Goal: Task Accomplishment & Management: Use online tool/utility

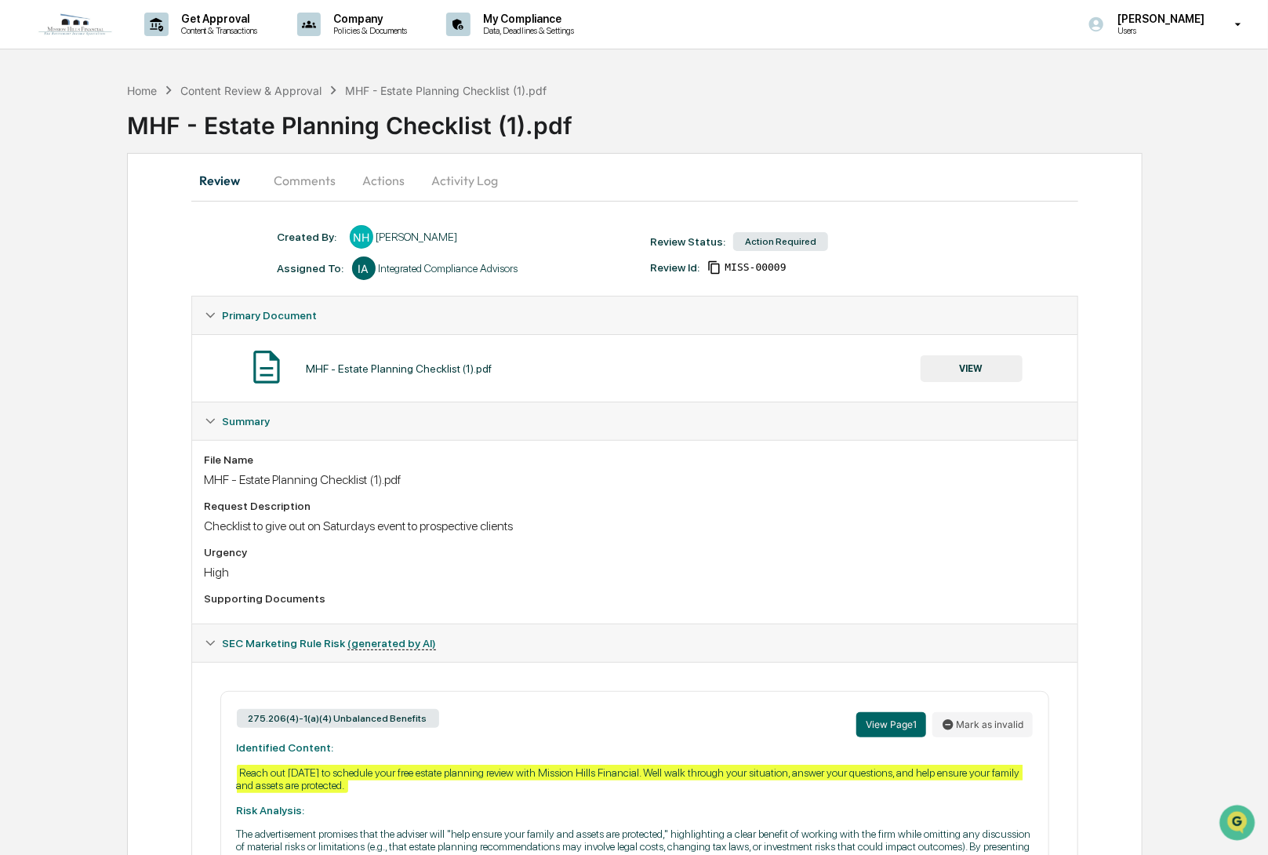
click at [301, 191] on button "Comments" at bounding box center [305, 181] width 87 height 38
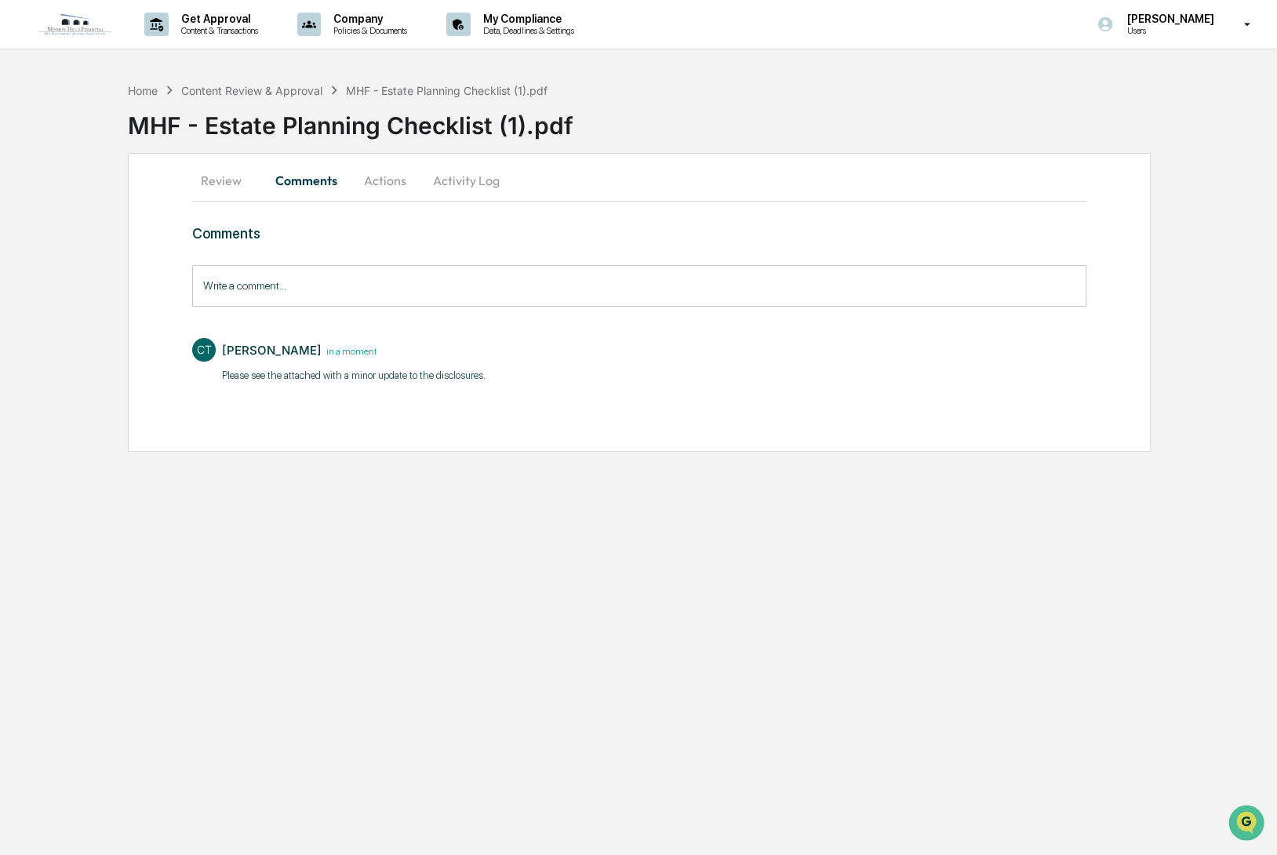
click at [219, 183] on button "Review" at bounding box center [227, 181] width 71 height 38
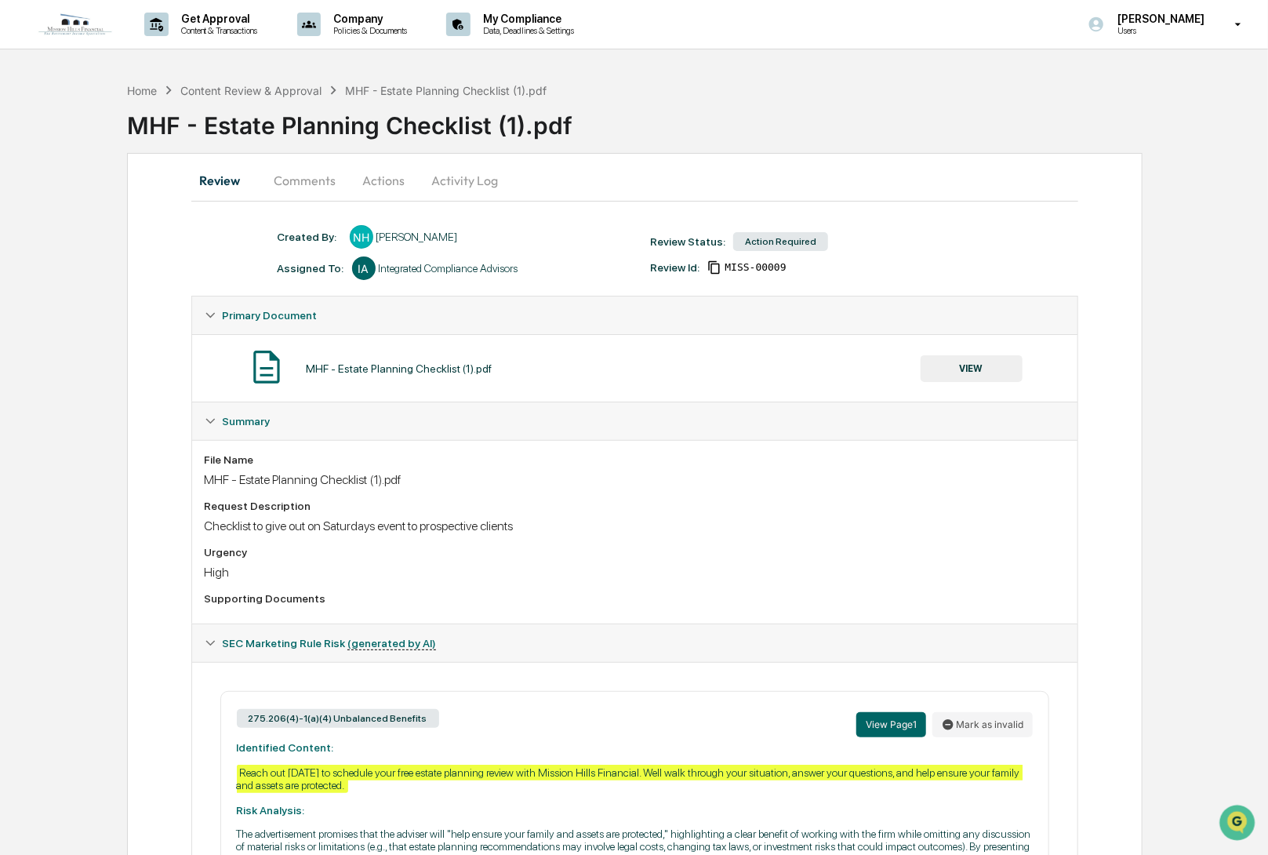
click at [769, 238] on div "Action Required" at bounding box center [780, 241] width 95 height 19
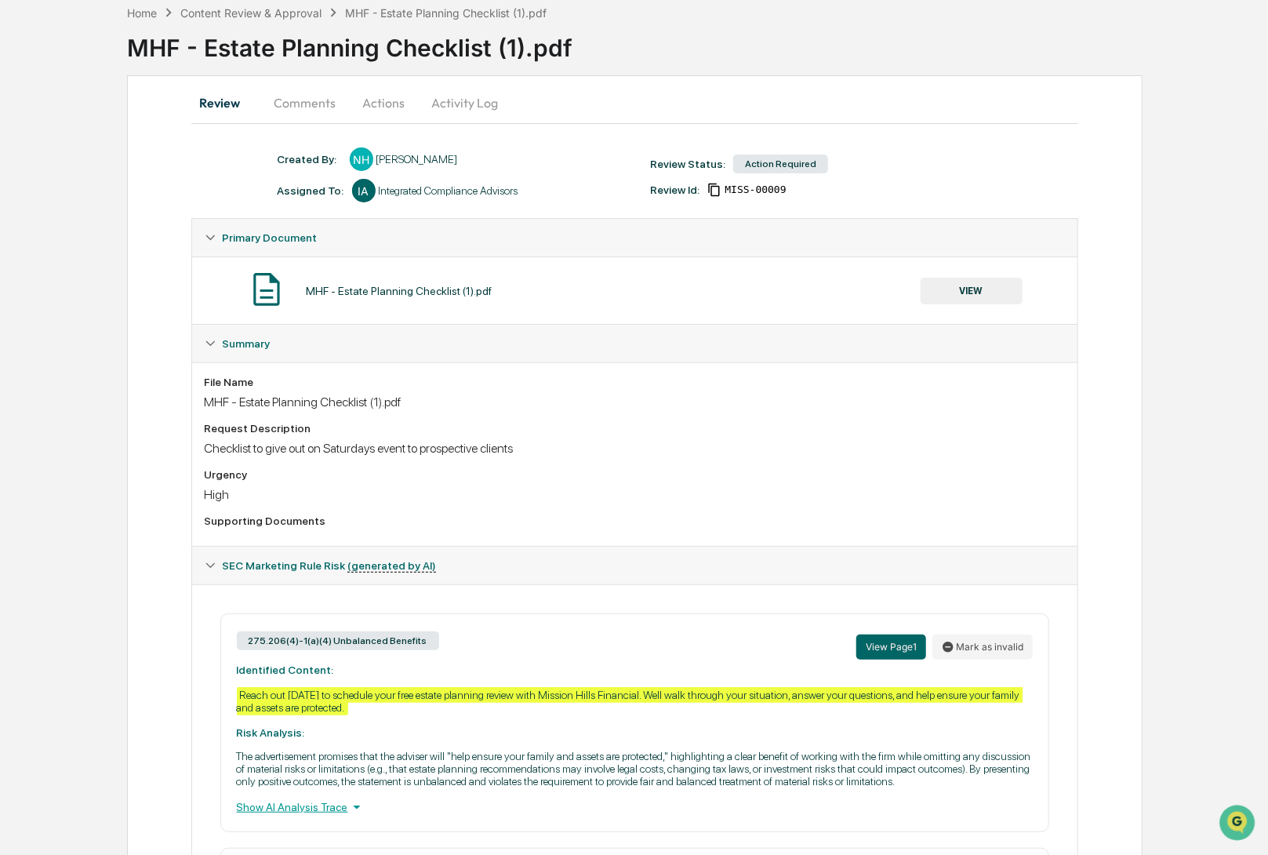
scroll to position [53, 0]
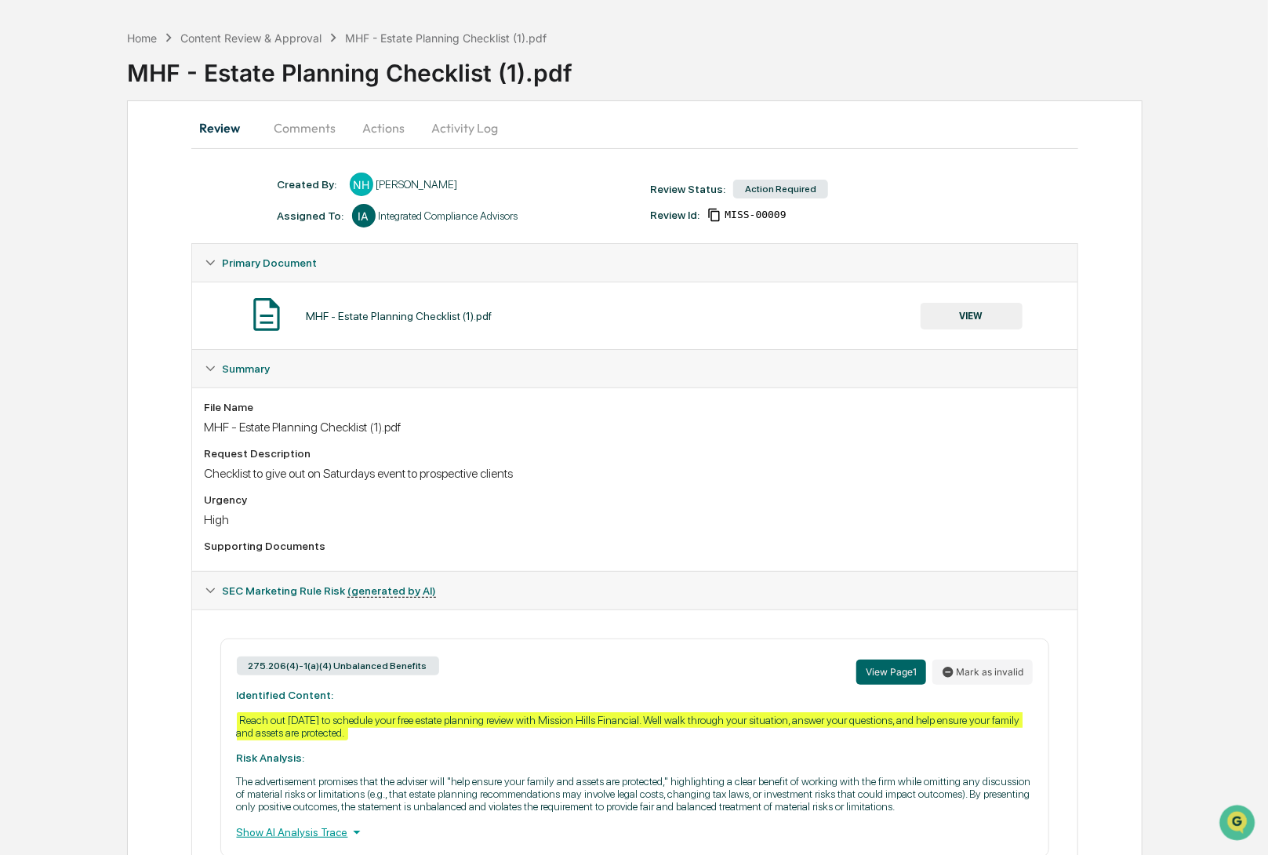
click at [955, 314] on button "VIEW" at bounding box center [972, 316] width 102 height 27
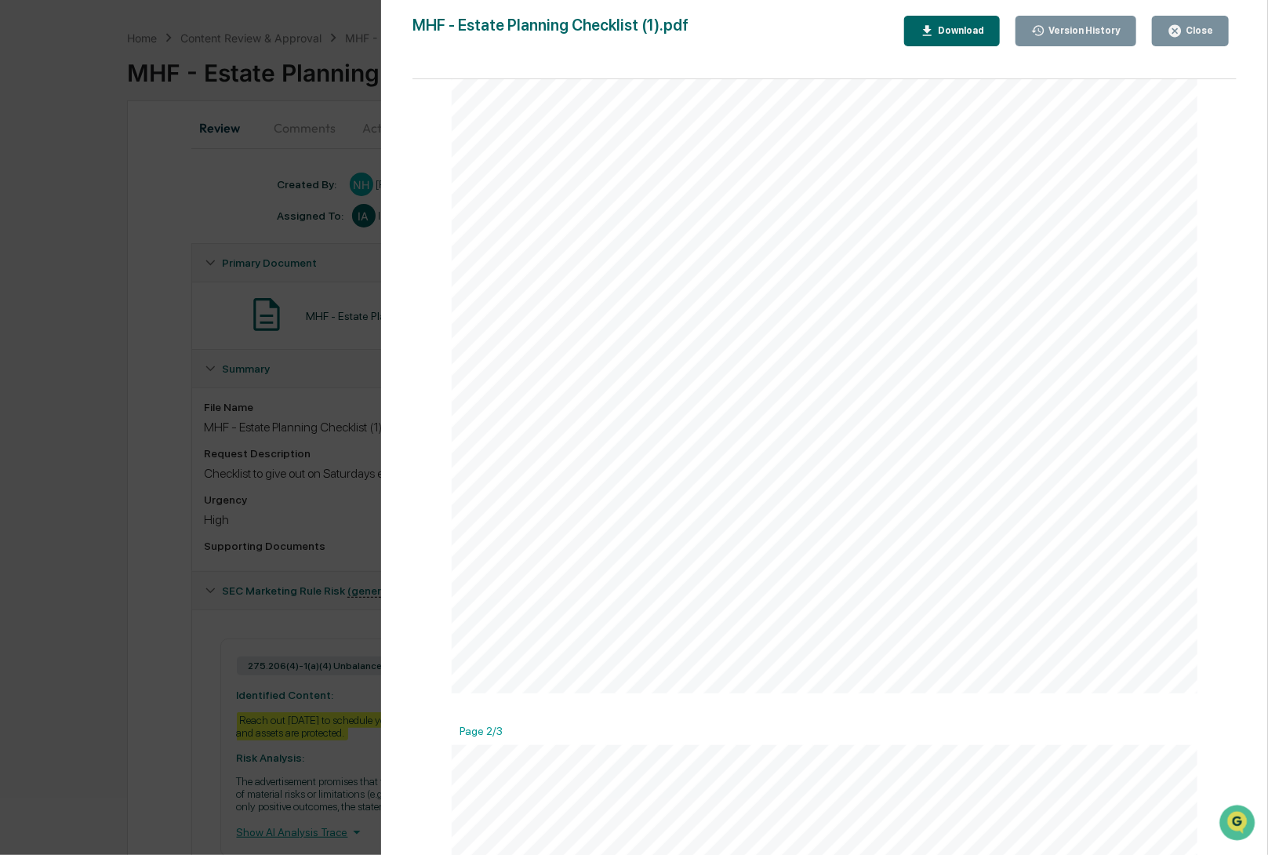
scroll to position [0, 0]
click at [1188, 25] on div "Close" at bounding box center [1198, 30] width 31 height 11
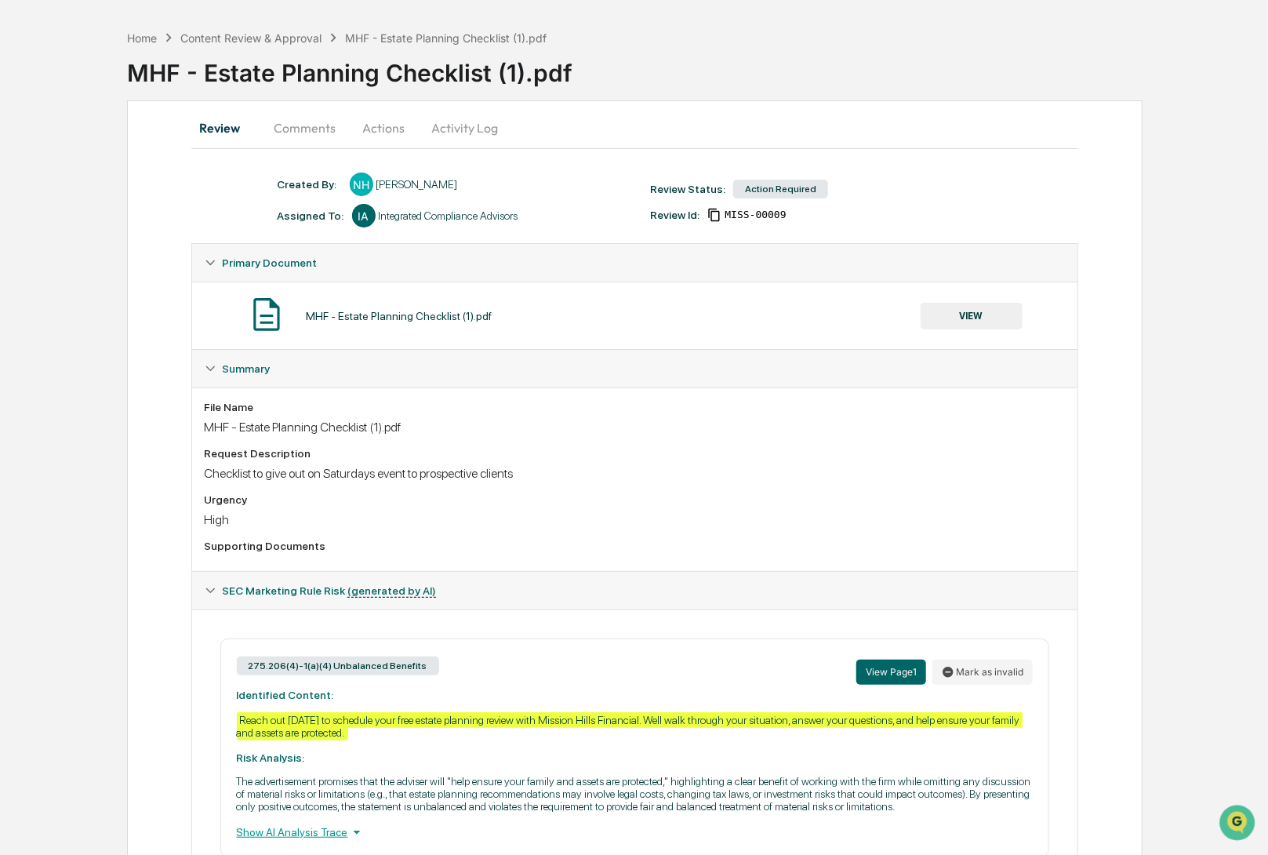
click at [984, 320] on button "VIEW" at bounding box center [972, 316] width 102 height 27
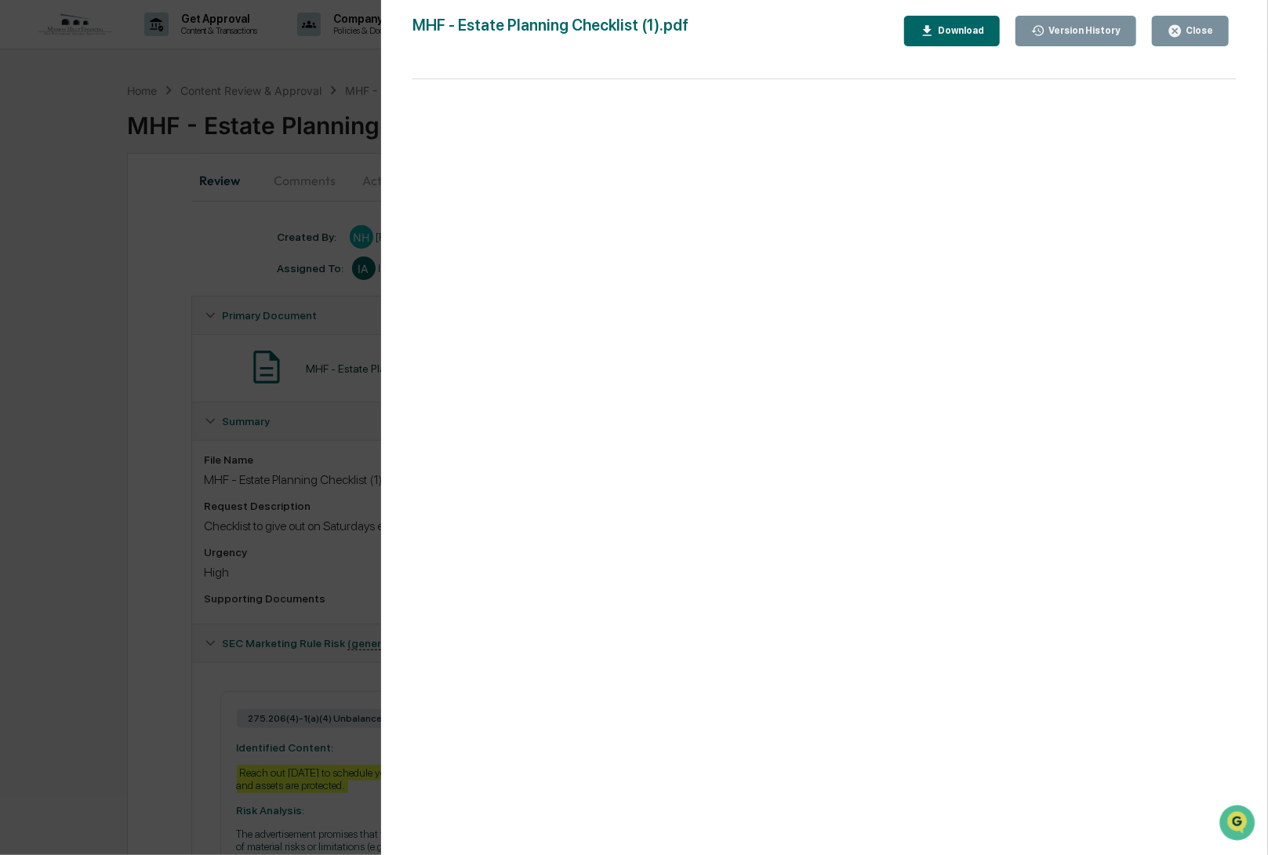
click at [971, 33] on div "Download" at bounding box center [959, 30] width 49 height 11
click at [1196, 33] on div "Close" at bounding box center [1198, 30] width 31 height 11
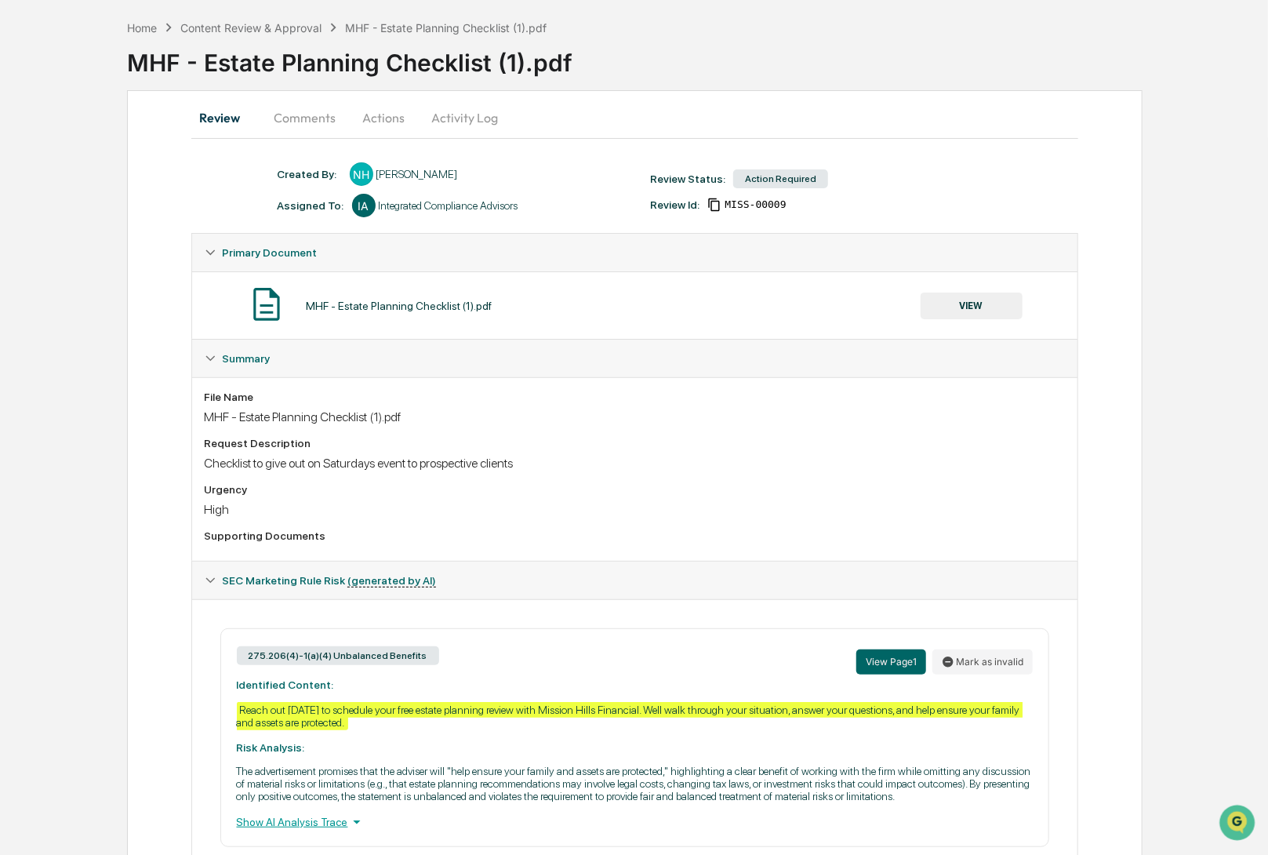
scroll to position [0, 0]
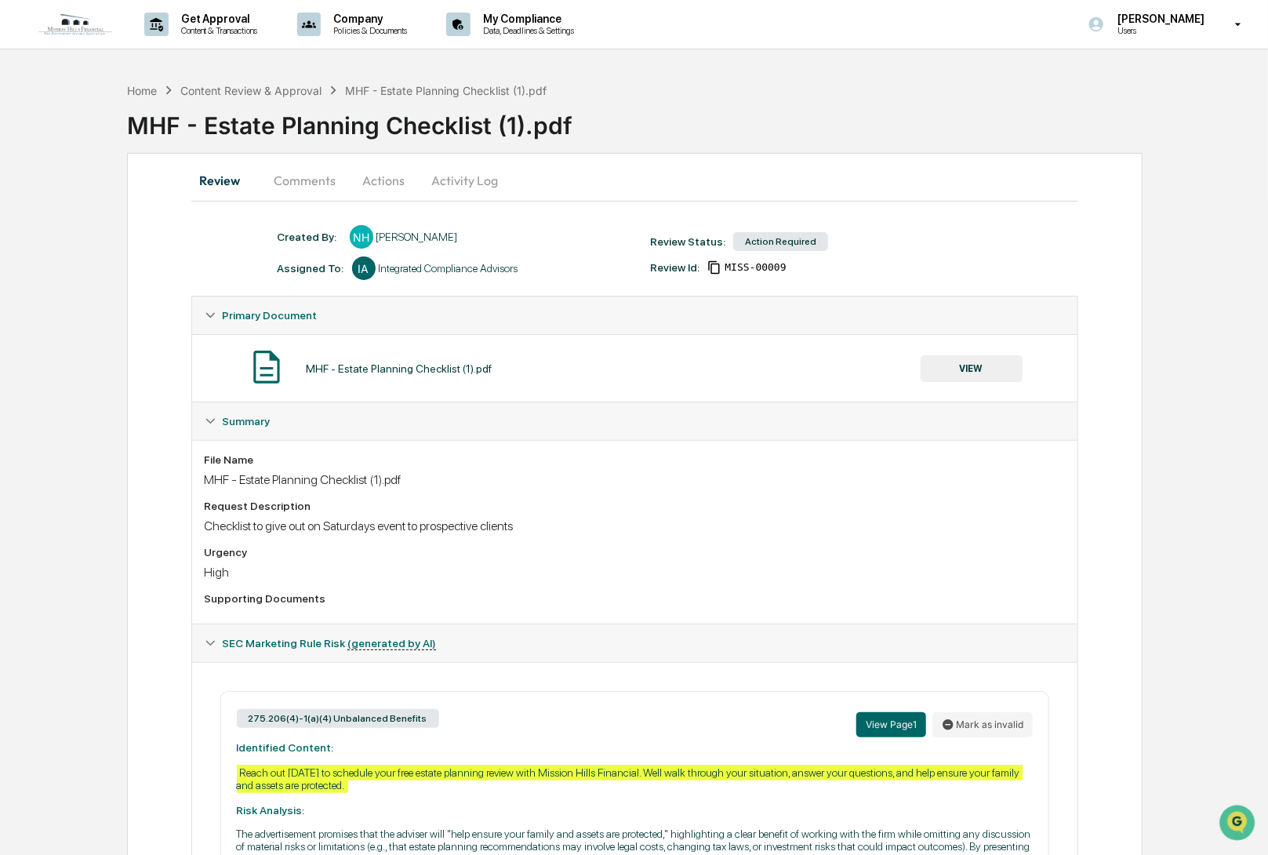
click at [948, 212] on div "Review Comments Actions Activity Log Created By: ‎ ‎ NH [PERSON_NAME] Assigned …" at bounding box center [635, 683] width 1017 height 1061
click at [304, 187] on button "Comments" at bounding box center [305, 181] width 87 height 38
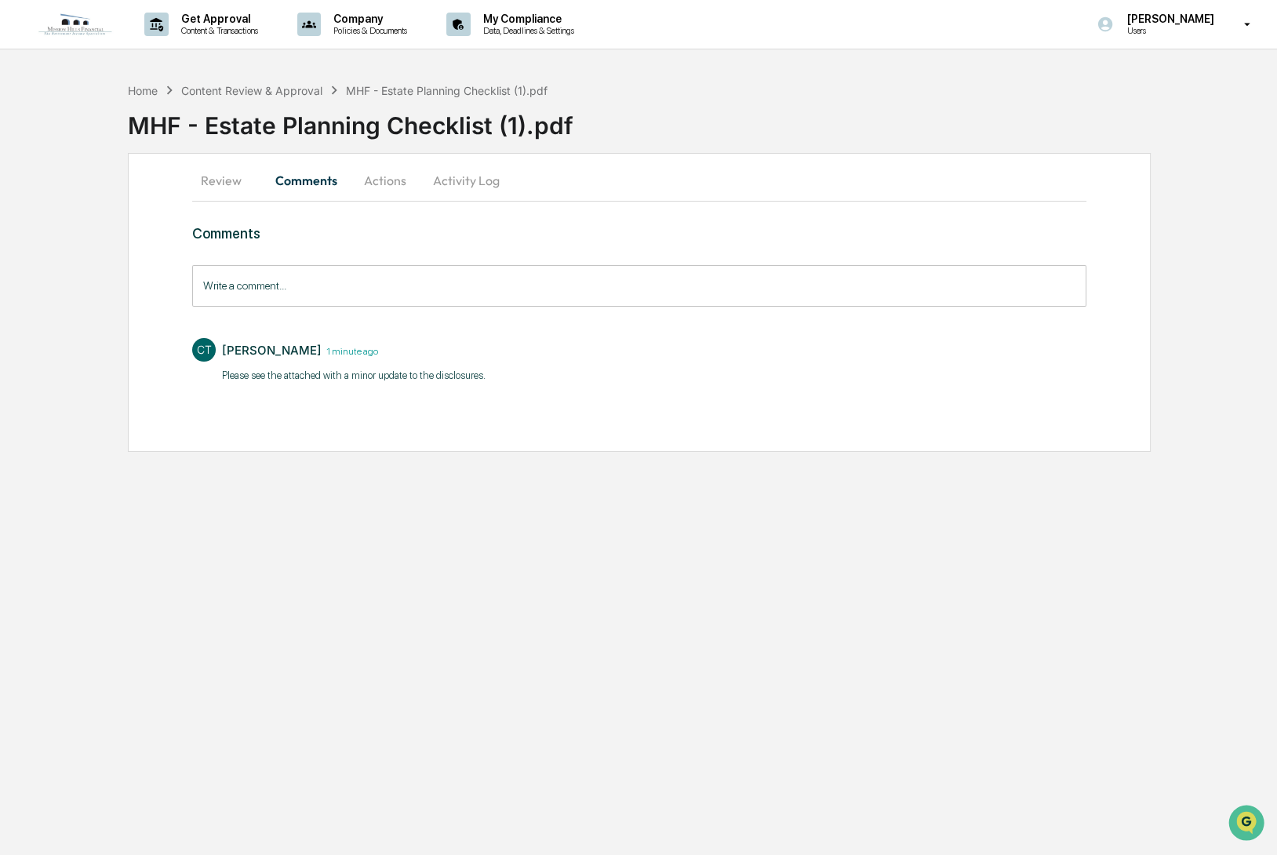
click at [308, 278] on input "Write a comment..." at bounding box center [639, 286] width 894 height 42
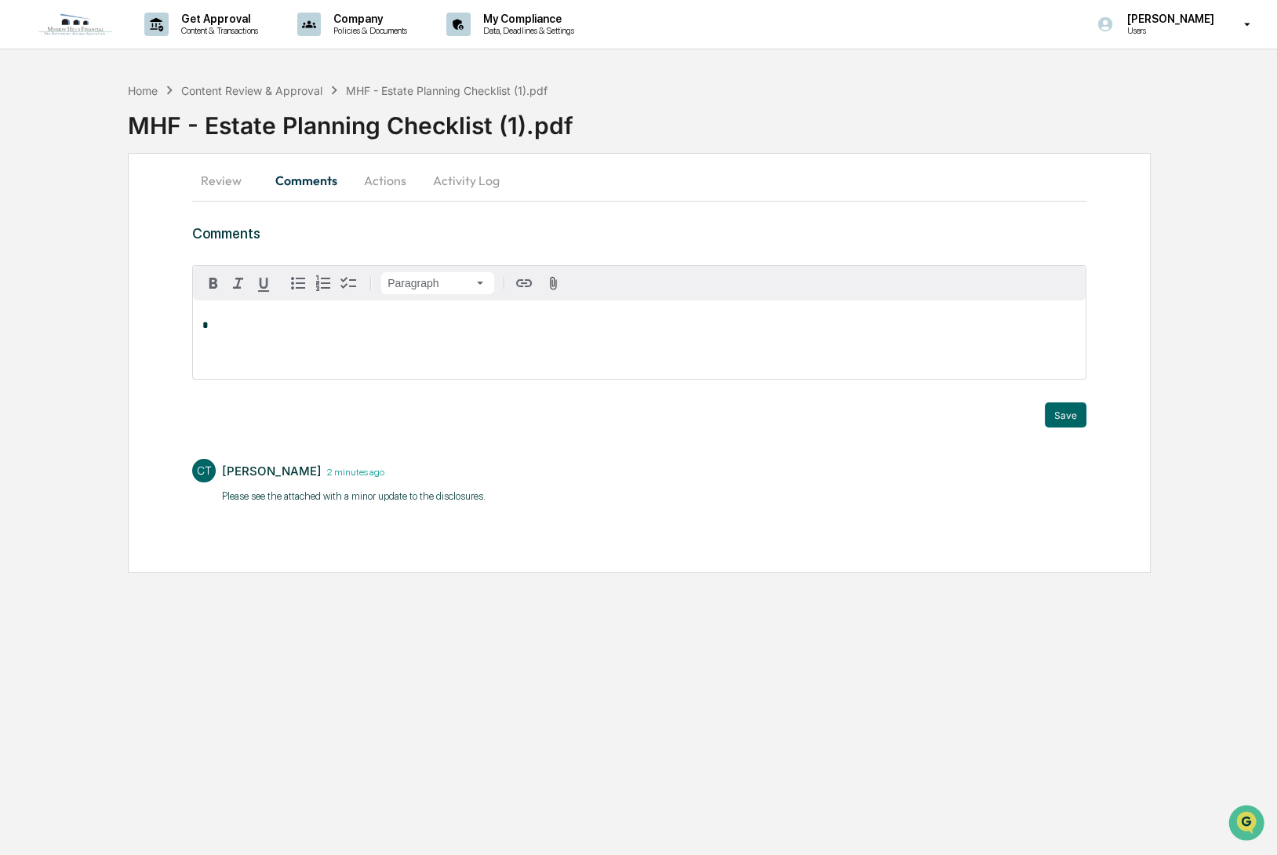
click at [223, 181] on button "Review" at bounding box center [227, 181] width 71 height 38
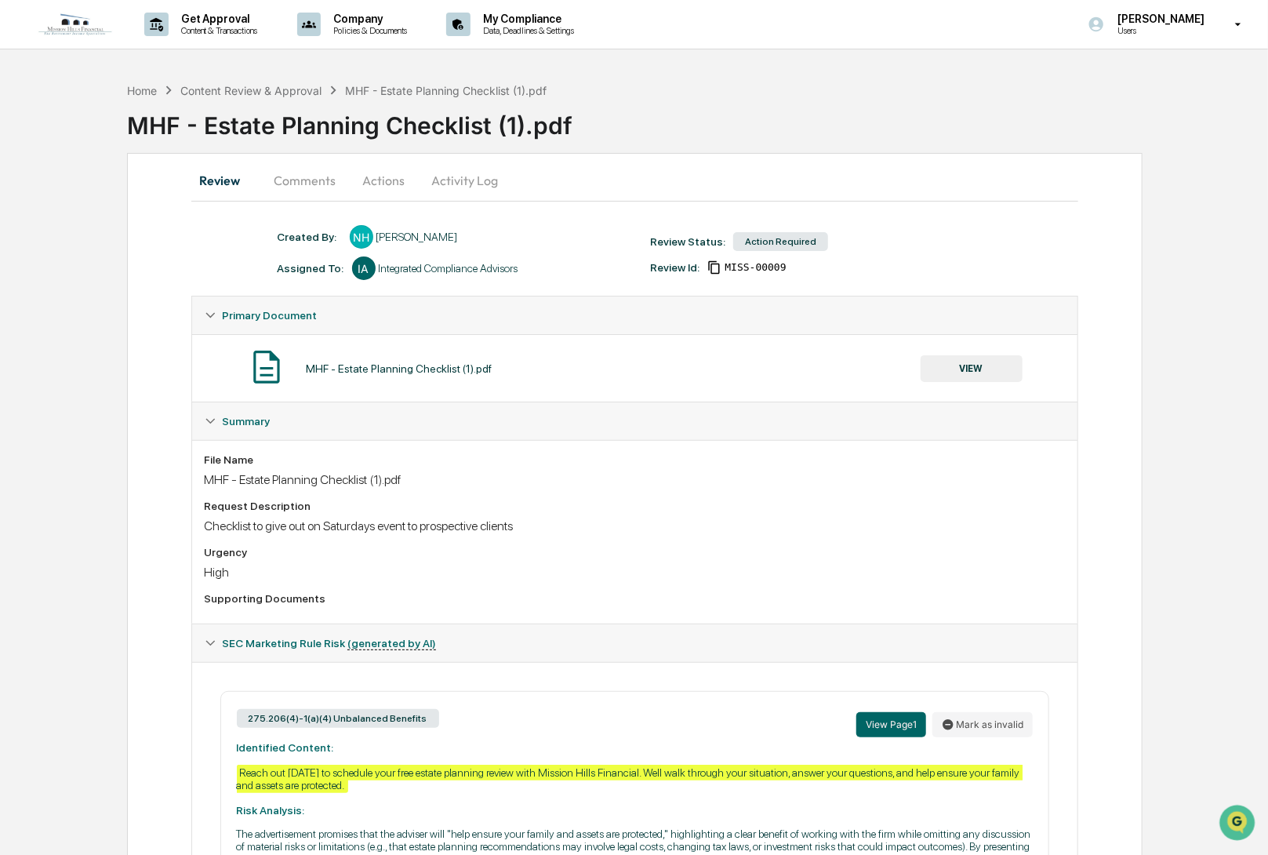
click at [991, 366] on button "VIEW" at bounding box center [972, 368] width 102 height 27
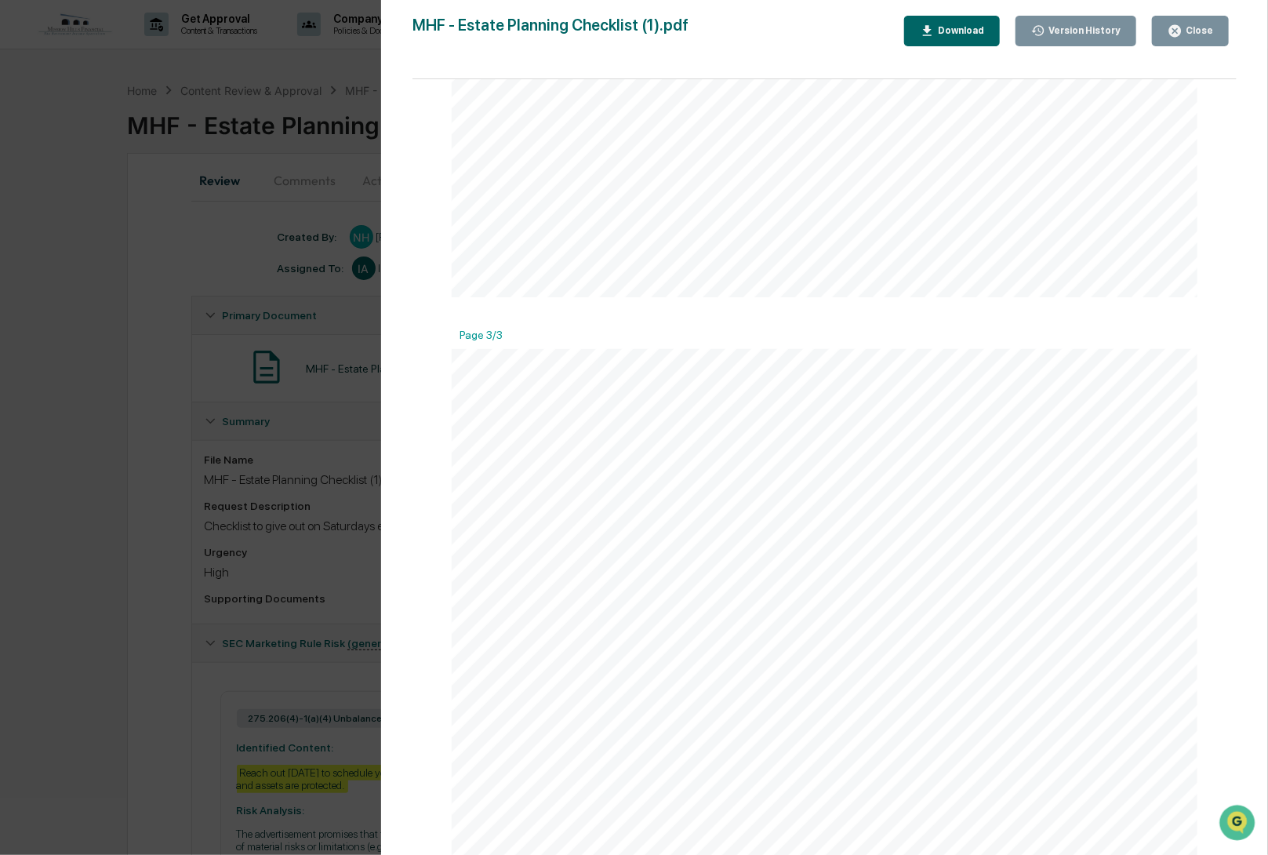
scroll to position [1791, 0]
click at [1102, 24] on div "Version History" at bounding box center [1077, 31] width 90 height 15
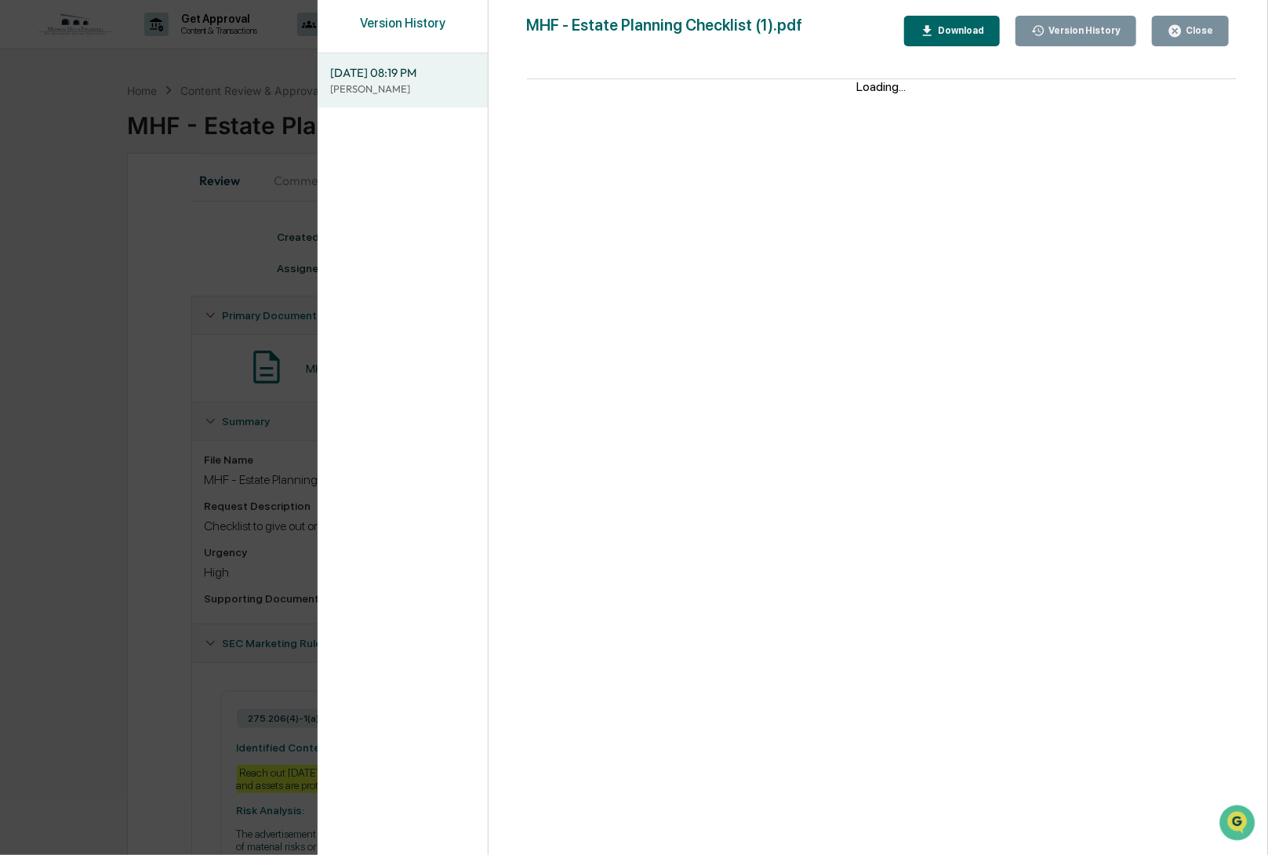
click at [1202, 33] on div "Close" at bounding box center [1198, 30] width 31 height 11
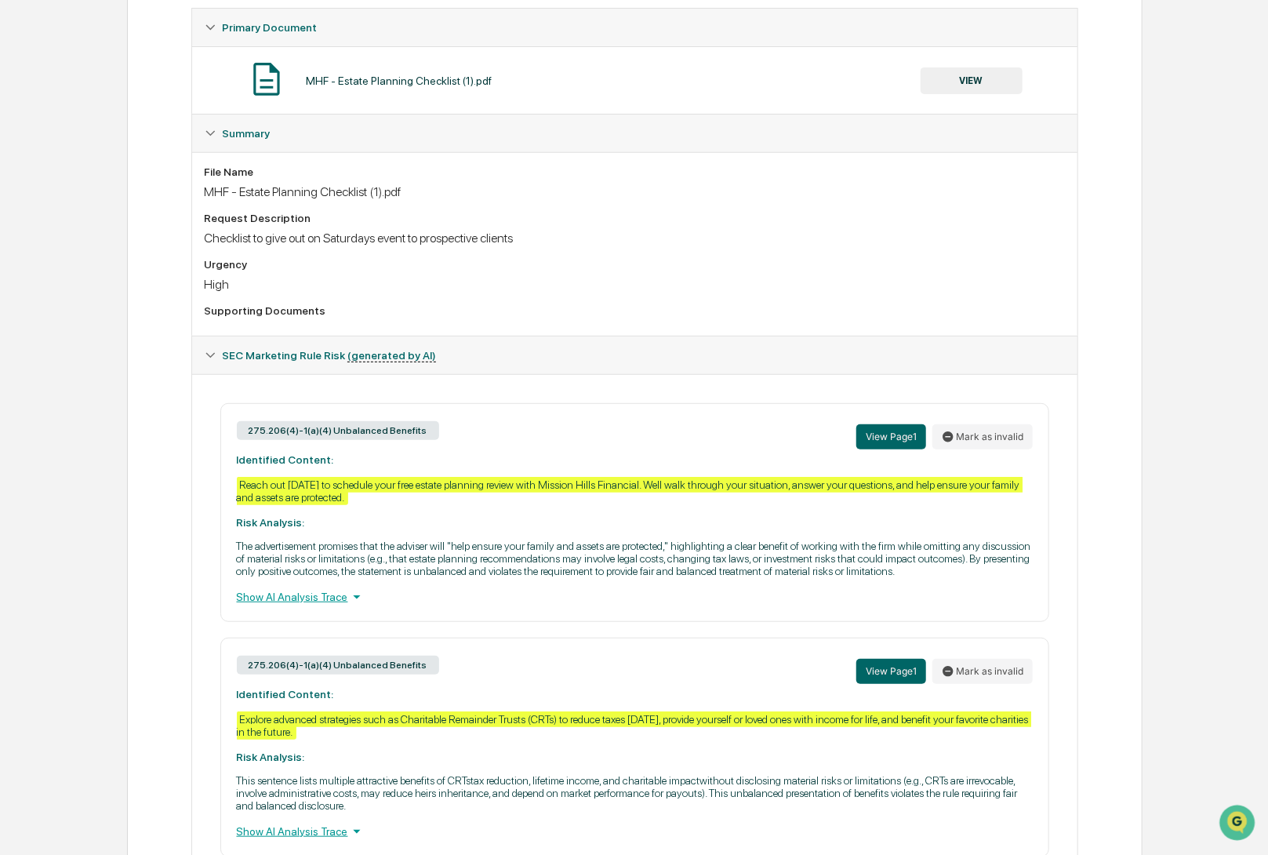
scroll to position [0, 0]
